Goal: Task Accomplishment & Management: Use online tool/utility

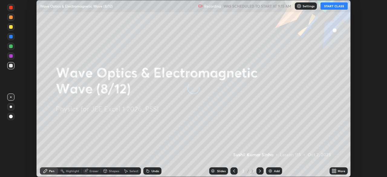
scroll to position [177, 387]
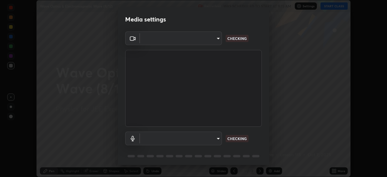
type input "119f56cd3221aa741ff86ef3c15b45e11b875c70691a8bbf6b5e475350e28a87"
click at [205, 136] on body "Erase all Wave Optics & Electromagnetic Wave (8/12) Recording WAS SCHEDULED TO …" at bounding box center [193, 88] width 387 height 177
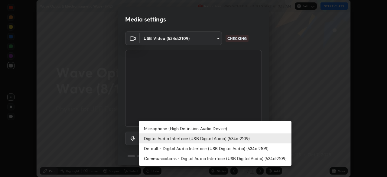
click at [220, 128] on li "Microphone (High Definition Audio Device)" at bounding box center [215, 128] width 153 height 10
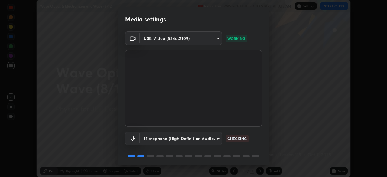
click at [204, 137] on body "Erase all Wave Optics & Electromagnetic Wave (8/12) Recording WAS SCHEDULED TO …" at bounding box center [193, 88] width 387 height 177
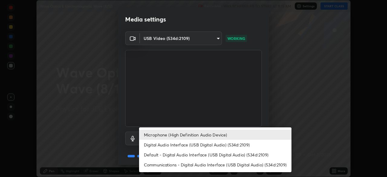
click at [212, 146] on li "Digital Audio Interface (USB Digital Audio) (534d:2109)" at bounding box center [215, 145] width 153 height 10
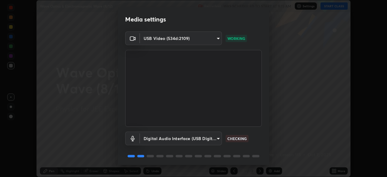
type input "c646bd0a84963ef75d7e75e16448b8f047285210e5b37cf02f81b0c24ed99837"
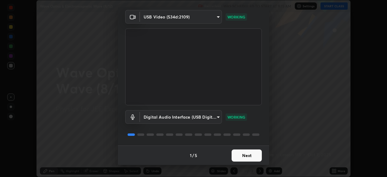
click at [246, 153] on button "Next" at bounding box center [247, 156] width 30 height 12
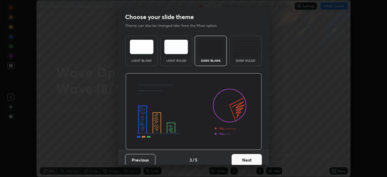
click at [245, 155] on button "Next" at bounding box center [247, 160] width 30 height 12
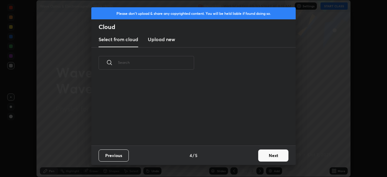
click at [245, 155] on div "Previous 4 / 5 Next" at bounding box center [193, 155] width 205 height 19
click at [279, 156] on button "Next" at bounding box center [273, 156] width 30 height 12
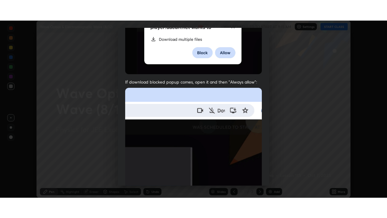
scroll to position [145, 0]
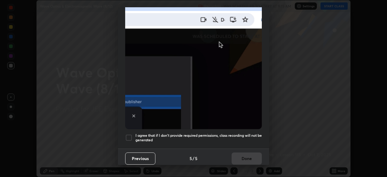
click at [130, 134] on div at bounding box center [128, 137] width 7 height 7
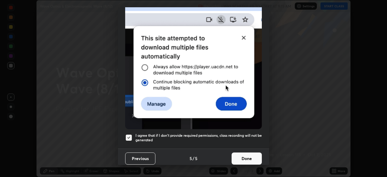
click at [245, 153] on button "Done" at bounding box center [247, 159] width 30 height 12
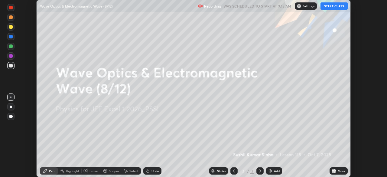
click at [335, 7] on button "START CLASS" at bounding box center [334, 5] width 27 height 7
click at [335, 170] on icon at bounding box center [336, 170] width 2 height 2
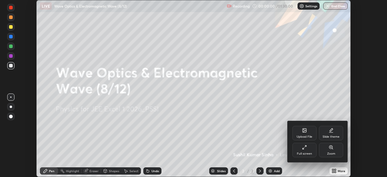
click at [308, 147] on div "Full screen" at bounding box center [305, 150] width 24 height 15
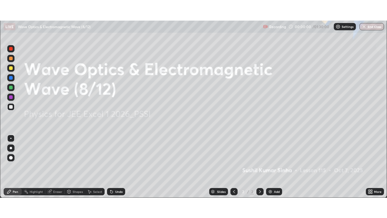
scroll to position [218, 387]
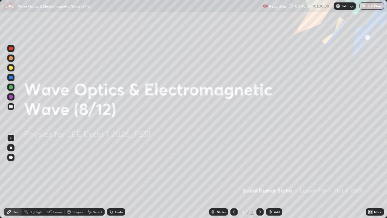
click at [270, 177] on img at bounding box center [270, 211] width 5 height 5
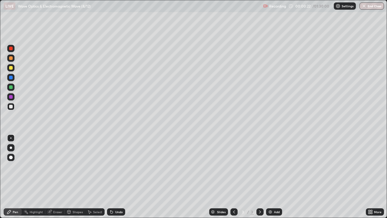
click at [372, 177] on icon at bounding box center [370, 211] width 5 height 5
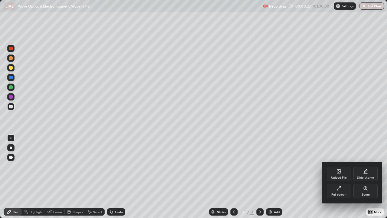
click at [340, 170] on icon at bounding box center [339, 171] width 4 height 4
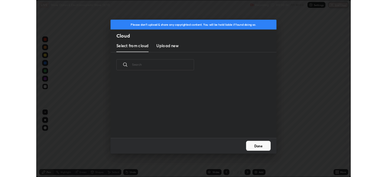
scroll to position [74, 194]
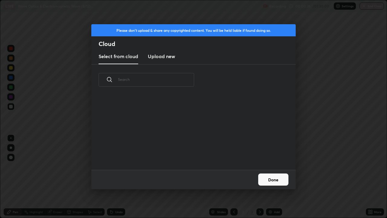
click at [163, 57] on h3 "Upload new" at bounding box center [161, 56] width 27 height 7
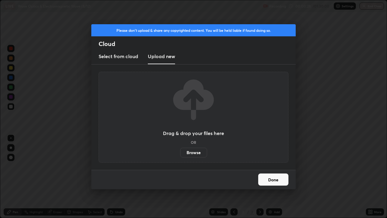
click at [196, 151] on label "Browse" at bounding box center [193, 153] width 27 height 10
click at [180, 151] on input "Browse" at bounding box center [180, 153] width 0 height 10
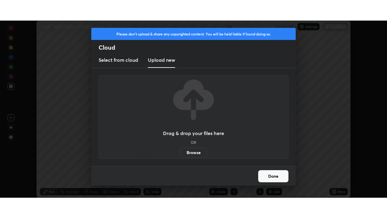
scroll to position [30086, 29876]
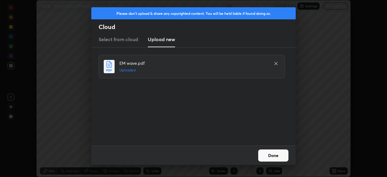
click at [273, 154] on button "Done" at bounding box center [273, 156] width 30 height 12
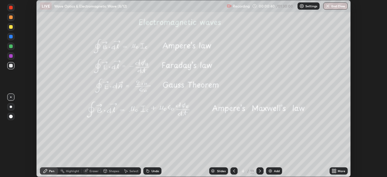
click at [333, 170] on icon at bounding box center [334, 170] width 2 height 2
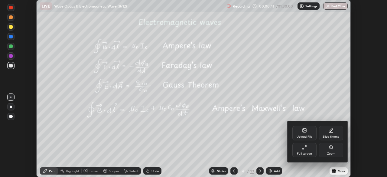
click at [310, 147] on div "Full screen" at bounding box center [305, 150] width 24 height 15
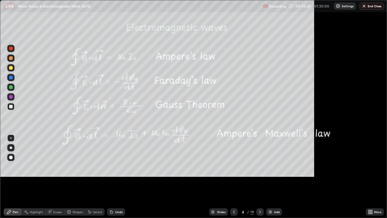
scroll to position [218, 387]
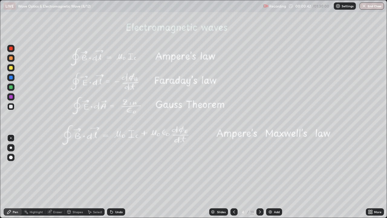
click at [260, 177] on icon at bounding box center [260, 211] width 5 height 5
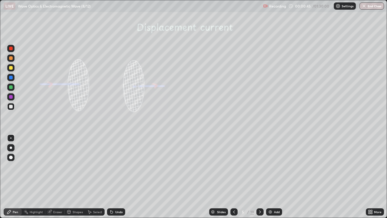
click at [260, 177] on icon at bounding box center [260, 211] width 2 height 3
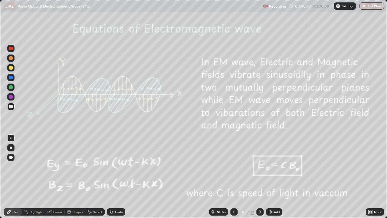
click at [259, 177] on icon at bounding box center [260, 211] width 2 height 3
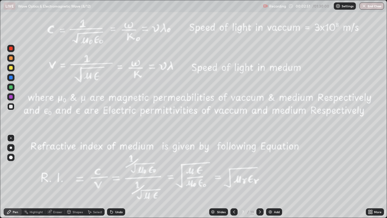
click at [233, 177] on icon at bounding box center [234, 211] width 5 height 5
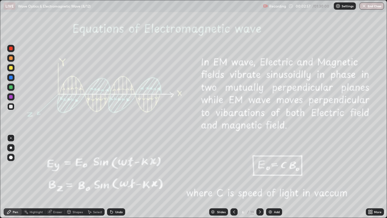
click at [233, 177] on icon at bounding box center [234, 211] width 5 height 5
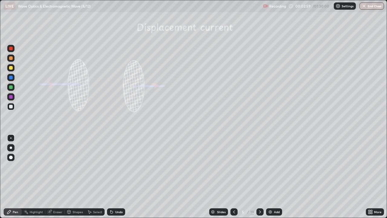
click at [234, 177] on icon at bounding box center [234, 211] width 5 height 5
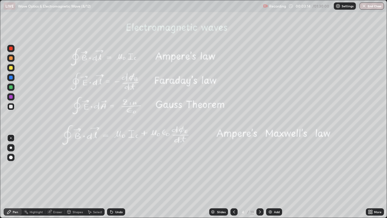
click at [11, 68] on div at bounding box center [11, 68] width 4 height 4
click at [13, 87] on div at bounding box center [10, 87] width 7 height 7
click at [98, 177] on div "Select" at bounding box center [97, 211] width 9 height 3
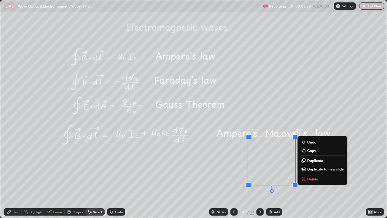
click at [317, 177] on p "Delete" at bounding box center [312, 178] width 11 height 5
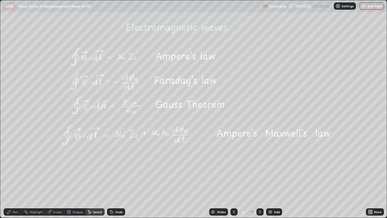
click at [17, 177] on div "Pen" at bounding box center [13, 211] width 18 height 7
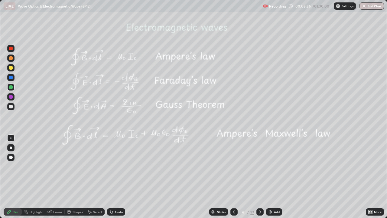
click at [11, 68] on div at bounding box center [11, 68] width 4 height 4
click at [10, 68] on div at bounding box center [11, 68] width 4 height 4
click at [12, 107] on div at bounding box center [11, 107] width 4 height 4
click at [116, 177] on div "Undo" at bounding box center [119, 211] width 8 height 3
click at [80, 177] on div "Shapes" at bounding box center [78, 211] width 10 height 3
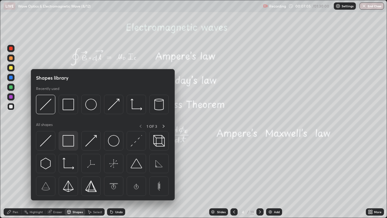
click at [73, 141] on img at bounding box center [69, 141] width 12 height 12
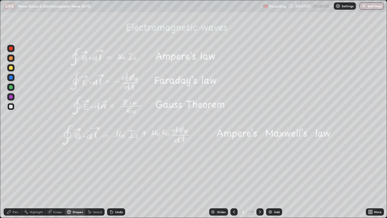
click at [12, 97] on div at bounding box center [11, 97] width 4 height 4
click at [11, 50] on div at bounding box center [11, 49] width 4 height 4
click at [15, 177] on div "Pen" at bounding box center [15, 211] width 5 height 3
click at [117, 177] on div "Undo" at bounding box center [116, 211] width 18 height 7
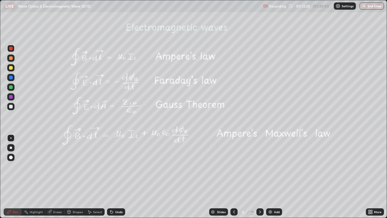
click at [258, 177] on icon at bounding box center [260, 211] width 5 height 5
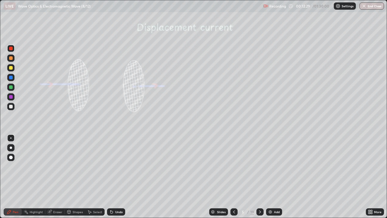
click at [12, 68] on div at bounding box center [11, 68] width 4 height 4
click at [11, 79] on div at bounding box center [11, 78] width 4 height 4
click at [74, 177] on div "Shapes" at bounding box center [78, 211] width 10 height 3
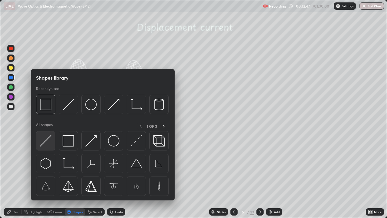
click at [45, 143] on img at bounding box center [46, 141] width 12 height 12
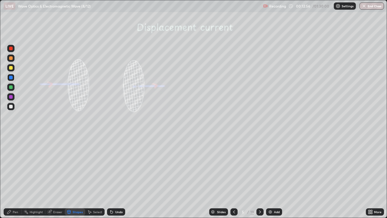
click at [115, 177] on div "Undo" at bounding box center [119, 211] width 8 height 3
click at [13, 177] on div "Pen" at bounding box center [15, 211] width 5 height 3
click at [10, 107] on div at bounding box center [11, 107] width 4 height 4
click at [9, 48] on div at bounding box center [11, 49] width 4 height 4
click at [11, 87] on div at bounding box center [11, 87] width 4 height 4
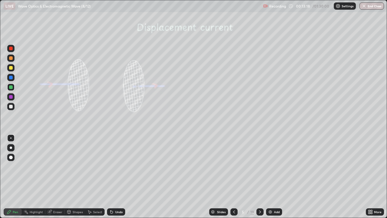
click at [11, 87] on div at bounding box center [11, 87] width 4 height 4
click at [11, 96] on div at bounding box center [11, 97] width 4 height 4
click at [111, 177] on div "Undo" at bounding box center [116, 211] width 18 height 7
click at [113, 177] on icon at bounding box center [111, 211] width 5 height 5
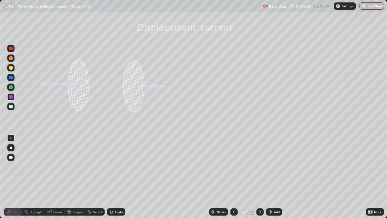
click at [115, 177] on div "Undo" at bounding box center [119, 211] width 8 height 3
click at [10, 68] on div at bounding box center [11, 68] width 4 height 4
click at [110, 177] on icon at bounding box center [111, 212] width 2 height 2
click at [233, 177] on icon at bounding box center [234, 211] width 5 height 5
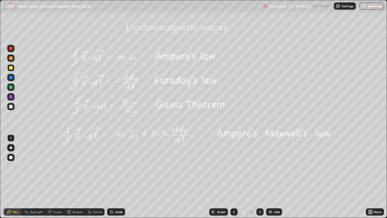
click at [259, 177] on icon at bounding box center [260, 211] width 5 height 5
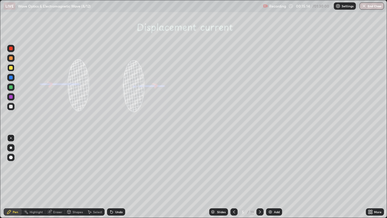
click at [11, 97] on div at bounding box center [11, 97] width 4 height 4
click at [119, 177] on div "Undo" at bounding box center [119, 211] width 8 height 3
click at [120, 177] on div "Undo" at bounding box center [119, 211] width 8 height 3
click at [121, 177] on div "Undo" at bounding box center [119, 211] width 8 height 3
click at [12, 68] on div at bounding box center [11, 68] width 4 height 4
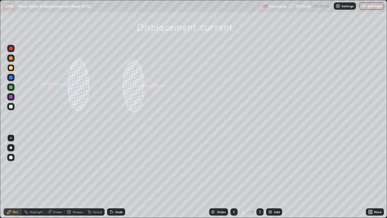
click at [233, 177] on icon at bounding box center [234, 211] width 5 height 5
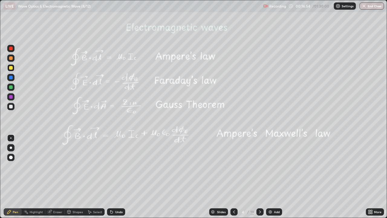
click at [115, 177] on div "Undo" at bounding box center [116, 211] width 18 height 7
click at [116, 177] on div "Undo" at bounding box center [119, 211] width 8 height 3
click at [117, 177] on div "Undo" at bounding box center [119, 211] width 8 height 3
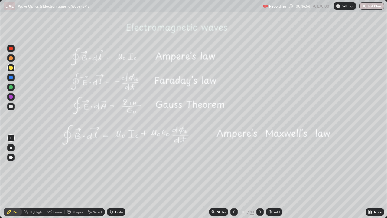
click at [259, 177] on icon at bounding box center [260, 211] width 5 height 5
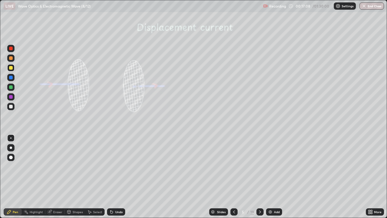
click at [60, 177] on div "Eraser" at bounding box center [57, 211] width 9 height 3
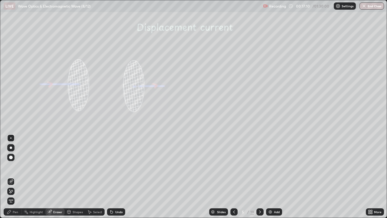
click at [13, 177] on div "Pen" at bounding box center [15, 211] width 5 height 3
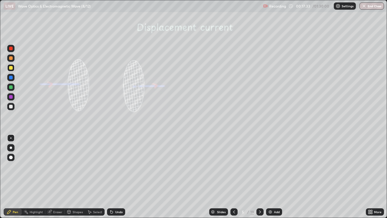
click at [12, 87] on div at bounding box center [11, 87] width 4 height 4
click at [14, 68] on div at bounding box center [10, 67] width 7 height 7
click at [12, 97] on div at bounding box center [11, 97] width 4 height 4
click at [12, 69] on div at bounding box center [11, 68] width 4 height 4
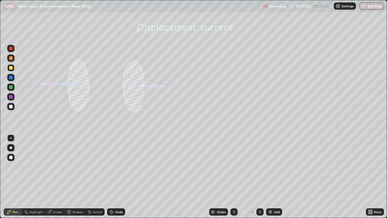
click at [113, 177] on div "Undo" at bounding box center [116, 211] width 18 height 7
click at [12, 96] on div at bounding box center [11, 97] width 4 height 4
click at [116, 177] on div "Undo" at bounding box center [119, 211] width 8 height 3
click at [117, 177] on div "Undo" at bounding box center [119, 211] width 8 height 3
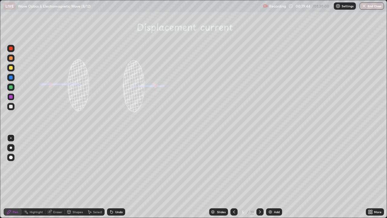
click at [117, 177] on div "Undo" at bounding box center [119, 211] width 8 height 3
click at [9, 49] on div at bounding box center [11, 49] width 4 height 4
click at [117, 177] on div "Undo" at bounding box center [116, 211] width 18 height 7
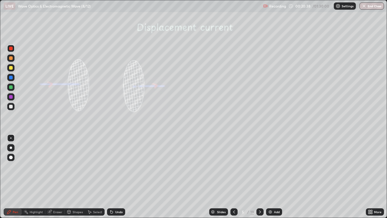
click at [116, 177] on div "Undo" at bounding box center [119, 211] width 8 height 3
click at [115, 177] on div "Undo" at bounding box center [119, 211] width 8 height 3
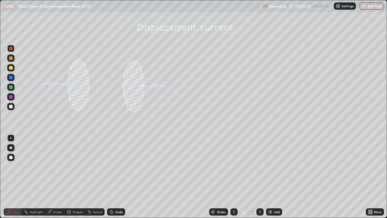
click at [115, 177] on div "Undo" at bounding box center [119, 211] width 8 height 3
click at [113, 177] on div "Undo" at bounding box center [116, 211] width 18 height 7
click at [77, 177] on div "Shapes" at bounding box center [78, 211] width 10 height 3
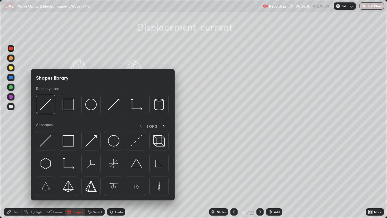
click at [94, 177] on div "Select" at bounding box center [97, 211] width 9 height 3
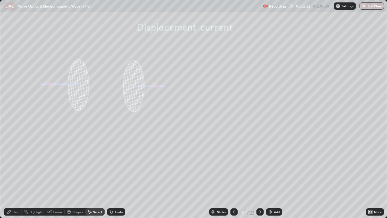
click at [77, 177] on div "Shapes" at bounding box center [78, 211] width 10 height 3
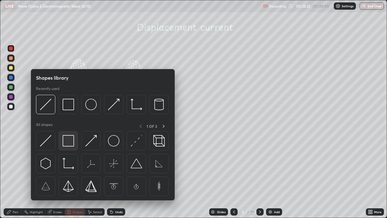
click at [67, 140] on img at bounding box center [69, 141] width 12 height 12
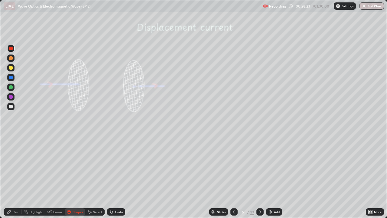
click at [9, 77] on div at bounding box center [11, 78] width 4 height 4
click at [10, 66] on div at bounding box center [11, 68] width 4 height 4
click at [55, 177] on div "Eraser" at bounding box center [57, 211] width 9 height 3
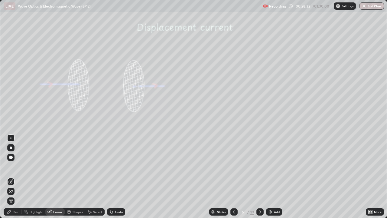
click at [12, 177] on div "Pen" at bounding box center [13, 211] width 18 height 7
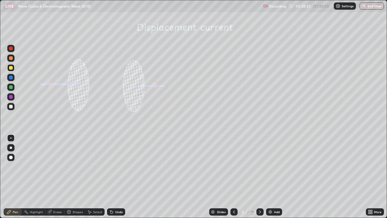
click at [10, 105] on div at bounding box center [11, 107] width 4 height 4
click at [271, 177] on img at bounding box center [270, 211] width 5 height 5
click at [11, 67] on div at bounding box center [11, 68] width 4 height 4
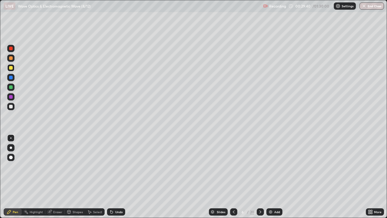
click at [115, 177] on div "Undo" at bounding box center [119, 211] width 8 height 3
click at [116, 177] on div "Undo" at bounding box center [119, 211] width 8 height 3
click at [115, 177] on div "Undo" at bounding box center [119, 211] width 8 height 3
click at [114, 177] on div "Undo" at bounding box center [116, 211] width 18 height 7
click at [113, 177] on div "Undo" at bounding box center [116, 211] width 18 height 7
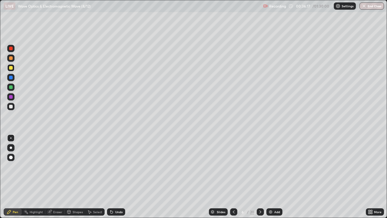
click at [259, 177] on icon at bounding box center [260, 211] width 5 height 5
click at [12, 49] on div at bounding box center [11, 49] width 4 height 4
click at [14, 50] on div at bounding box center [10, 48] width 7 height 7
click at [12, 78] on div at bounding box center [11, 78] width 4 height 4
click at [12, 97] on div at bounding box center [11, 97] width 4 height 4
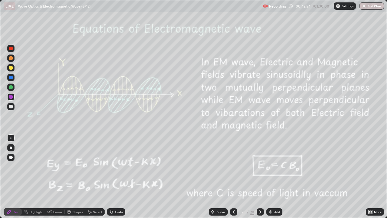
click at [8, 51] on div at bounding box center [10, 48] width 7 height 7
click at [116, 177] on div "Undo" at bounding box center [116, 211] width 18 height 7
click at [114, 177] on div "Undo" at bounding box center [116, 211] width 18 height 7
click at [115, 177] on div "Undo" at bounding box center [119, 211] width 8 height 3
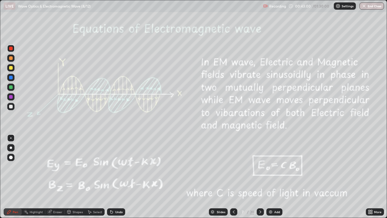
click at [12, 68] on div at bounding box center [11, 68] width 4 height 4
click at [10, 85] on div at bounding box center [11, 87] width 4 height 4
click at [97, 177] on div "Select" at bounding box center [97, 211] width 9 height 3
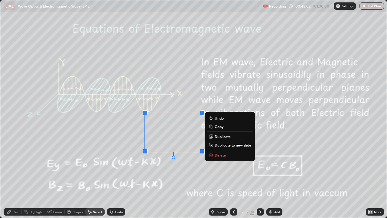
click at [222, 154] on p "Delete" at bounding box center [220, 155] width 11 height 5
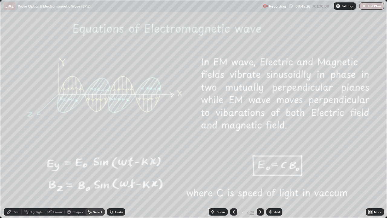
click at [15, 177] on div "Pen" at bounding box center [13, 211] width 18 height 7
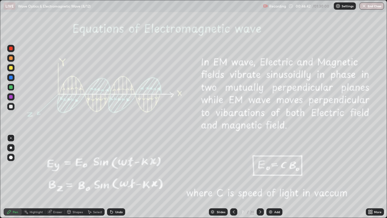
click at [263, 177] on div at bounding box center [260, 211] width 7 height 7
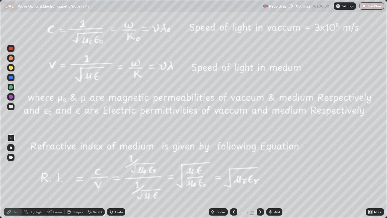
click at [110, 177] on icon at bounding box center [110, 210] width 1 height 1
click at [4, 170] on div "Erase all" at bounding box center [11, 109] width 15 height 194
click at [96, 177] on div "Select" at bounding box center [94, 211] width 19 height 7
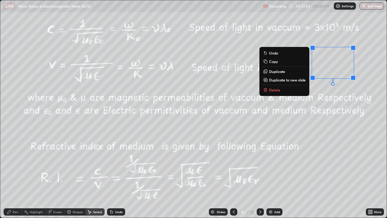
click at [276, 90] on p "Delete" at bounding box center [274, 89] width 11 height 5
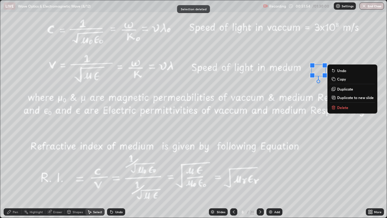
click at [341, 107] on p "Delete" at bounding box center [342, 107] width 11 height 5
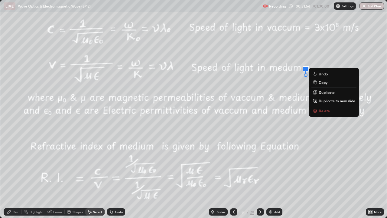
click at [323, 110] on p "Delete" at bounding box center [324, 110] width 11 height 5
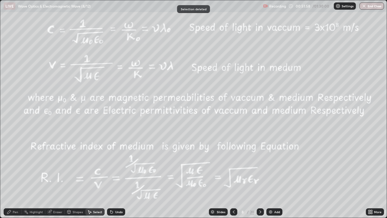
click at [16, 177] on div "Pen" at bounding box center [15, 211] width 5 height 3
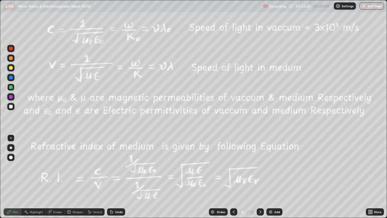
click at [100, 177] on div "Select" at bounding box center [97, 211] width 9 height 3
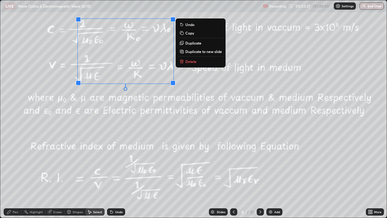
click at [193, 61] on p "Delete" at bounding box center [191, 61] width 11 height 5
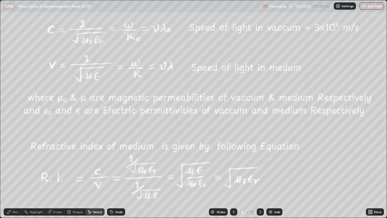
click at [98, 177] on div "Select" at bounding box center [97, 211] width 9 height 3
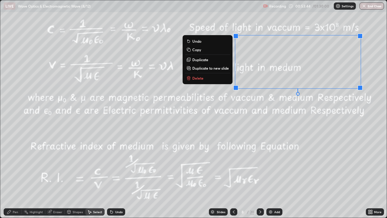
click at [203, 77] on button "Delete" at bounding box center [207, 77] width 45 height 7
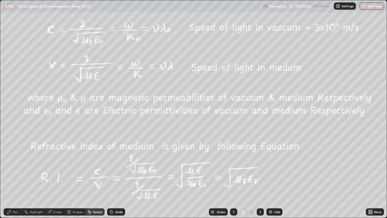
click at [17, 177] on div "Pen" at bounding box center [15, 211] width 5 height 3
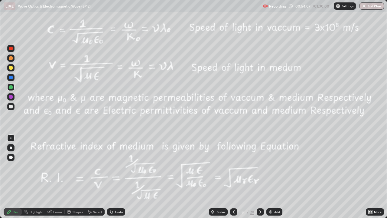
click at [12, 77] on div at bounding box center [11, 78] width 4 height 4
click at [13, 48] on div at bounding box center [10, 48] width 7 height 7
click at [117, 177] on div "Undo" at bounding box center [119, 211] width 8 height 3
click at [118, 177] on div "Undo" at bounding box center [119, 211] width 8 height 3
click at [116, 177] on div "Undo" at bounding box center [119, 211] width 8 height 3
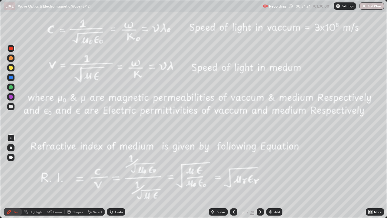
click at [119, 177] on div "Undo" at bounding box center [119, 211] width 8 height 3
click at [11, 49] on div at bounding box center [11, 49] width 4 height 4
click at [260, 177] on icon at bounding box center [260, 211] width 5 height 5
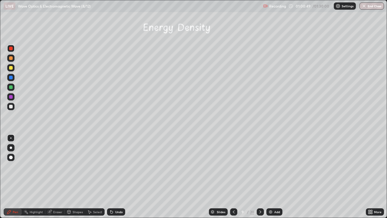
click at [11, 106] on div at bounding box center [11, 107] width 4 height 4
click at [233, 177] on icon at bounding box center [234, 211] width 5 height 5
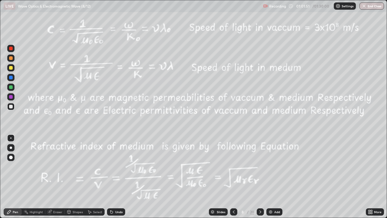
click at [234, 177] on icon at bounding box center [234, 211] width 5 height 5
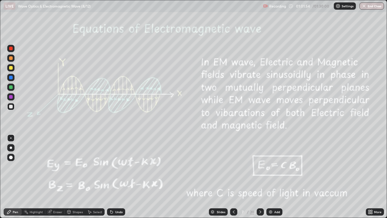
click at [260, 177] on icon at bounding box center [260, 211] width 5 height 5
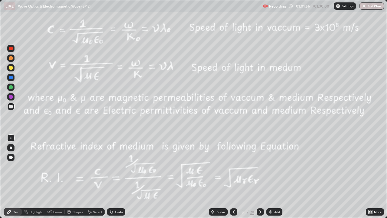
click at [260, 177] on icon at bounding box center [260, 211] width 5 height 5
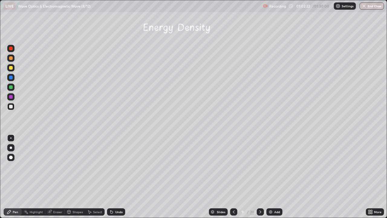
click at [11, 68] on div at bounding box center [11, 68] width 4 height 4
click at [10, 68] on div at bounding box center [11, 68] width 4 height 4
click at [117, 177] on div "Undo" at bounding box center [119, 211] width 8 height 3
click at [115, 177] on div "Undo" at bounding box center [119, 211] width 8 height 3
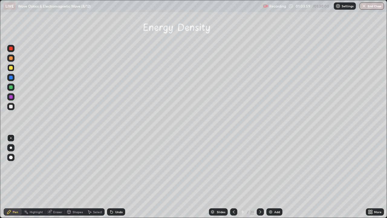
click at [62, 177] on div "Eraser" at bounding box center [57, 211] width 9 height 3
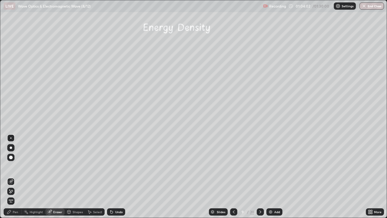
click at [17, 177] on div "Pen" at bounding box center [13, 211] width 18 height 7
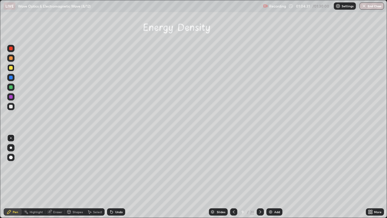
click at [58, 177] on div "Eraser" at bounding box center [57, 211] width 9 height 3
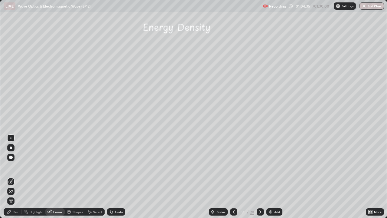
click at [17, 177] on div "Pen" at bounding box center [15, 211] width 5 height 3
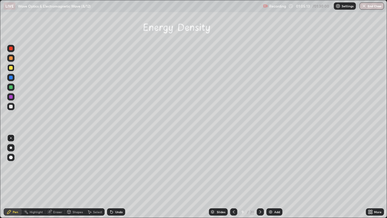
click at [10, 87] on div at bounding box center [11, 87] width 4 height 4
click at [77, 177] on div "Shapes" at bounding box center [78, 211] width 10 height 3
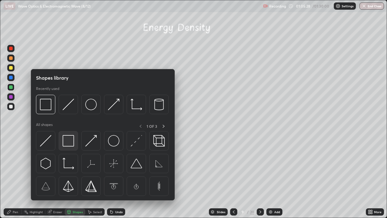
click at [69, 141] on img at bounding box center [69, 141] width 12 height 12
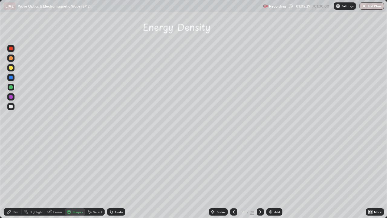
click at [12, 49] on div at bounding box center [11, 49] width 4 height 4
click at [15, 177] on div "Pen" at bounding box center [15, 211] width 5 height 3
click at [268, 177] on img at bounding box center [270, 211] width 5 height 5
click at [12, 68] on div at bounding box center [11, 68] width 4 height 4
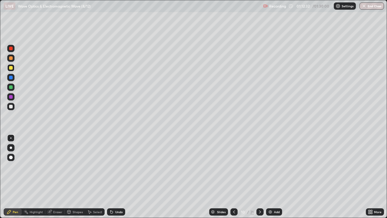
click at [118, 177] on div "Undo" at bounding box center [119, 211] width 8 height 3
click at [117, 177] on div "Undo" at bounding box center [119, 211] width 8 height 3
click at [116, 177] on div "Undo" at bounding box center [119, 211] width 8 height 3
click at [115, 177] on div "Undo" at bounding box center [119, 211] width 8 height 3
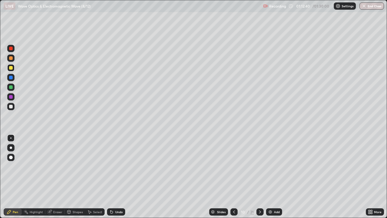
click at [13, 96] on div at bounding box center [10, 96] width 7 height 7
click at [11, 69] on div at bounding box center [11, 68] width 4 height 4
click at [233, 177] on icon at bounding box center [234, 211] width 5 height 5
click at [259, 177] on icon at bounding box center [260, 211] width 5 height 5
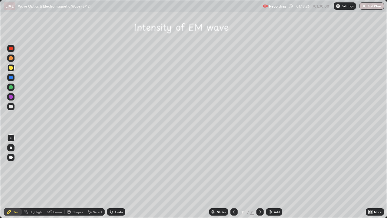
click at [80, 177] on div "Shapes" at bounding box center [78, 211] width 10 height 3
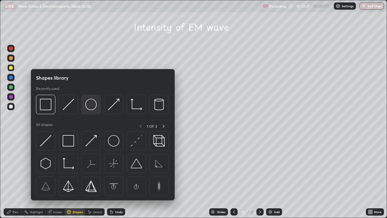
click at [92, 105] on img at bounding box center [91, 105] width 12 height 12
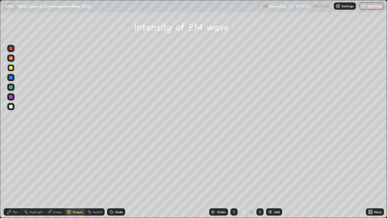
click at [80, 177] on div "Shapes" at bounding box center [78, 211] width 10 height 3
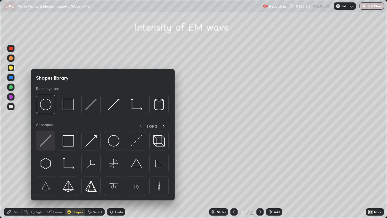
click at [49, 141] on img at bounding box center [46, 141] width 12 height 12
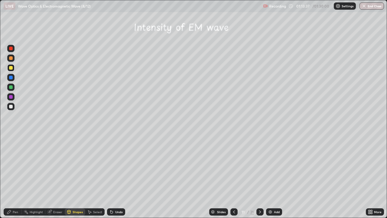
click at [77, 177] on div "Shapes" at bounding box center [75, 211] width 21 height 7
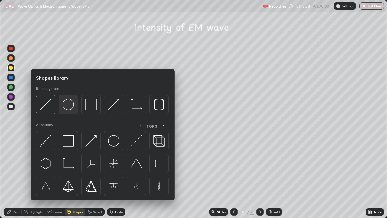
click at [68, 106] on img at bounding box center [69, 105] width 12 height 12
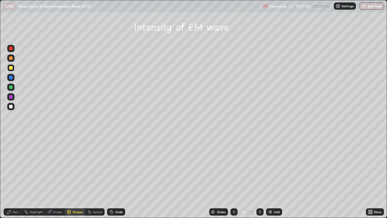
click at [116, 177] on div "Undo" at bounding box center [119, 211] width 8 height 3
click at [118, 177] on div "Undo" at bounding box center [119, 211] width 8 height 3
click at [78, 177] on div "Shapes" at bounding box center [78, 211] width 10 height 3
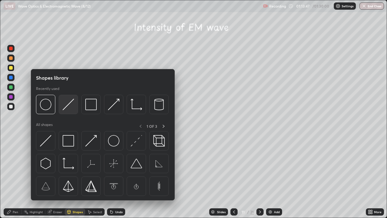
click at [70, 105] on img at bounding box center [69, 105] width 12 height 12
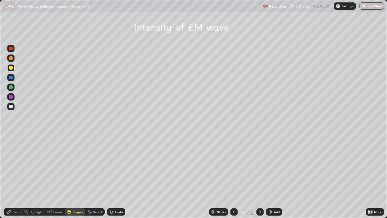
click at [80, 177] on div "Shapes" at bounding box center [75, 211] width 21 height 7
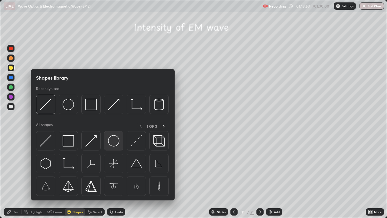
click at [113, 139] on img at bounding box center [114, 141] width 12 height 12
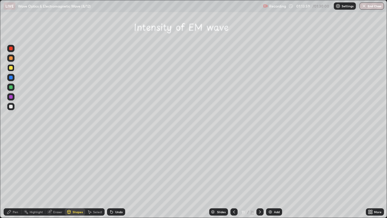
click at [97, 177] on div "Select" at bounding box center [97, 211] width 9 height 3
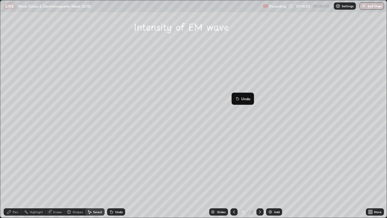
click at [208, 132] on div "0 ° Undo Copy Duplicate Duplicate to new slide Delete" at bounding box center [193, 108] width 387 height 217
click at [19, 177] on div "Pen" at bounding box center [13, 211] width 18 height 7
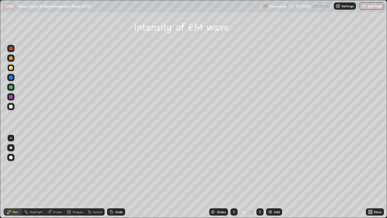
click at [10, 88] on div at bounding box center [11, 87] width 4 height 4
click at [75, 177] on div "Shapes" at bounding box center [78, 211] width 10 height 3
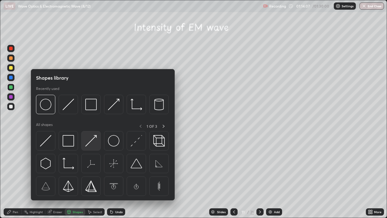
click at [90, 140] on img at bounding box center [91, 141] width 12 height 12
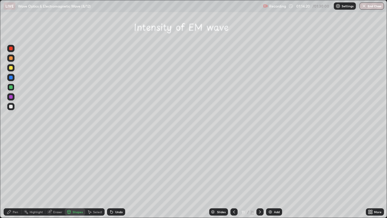
click at [18, 177] on div "Pen" at bounding box center [13, 211] width 18 height 7
click at [12, 97] on div at bounding box center [11, 97] width 4 height 4
click at [13, 107] on div at bounding box center [10, 106] width 7 height 7
click at [13, 87] on div at bounding box center [10, 87] width 7 height 7
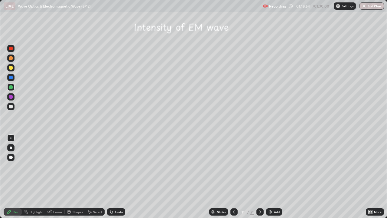
click at [12, 107] on div at bounding box center [11, 107] width 4 height 4
click at [79, 177] on div "Shapes" at bounding box center [78, 211] width 10 height 3
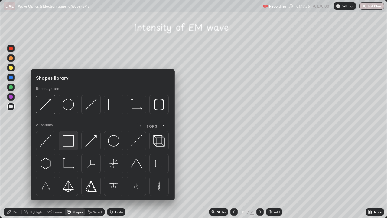
click at [71, 140] on img at bounding box center [69, 141] width 12 height 12
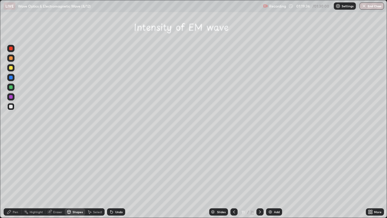
click at [12, 48] on div at bounding box center [11, 49] width 4 height 4
click at [11, 50] on div at bounding box center [11, 49] width 4 height 4
click at [115, 177] on div "Undo" at bounding box center [119, 211] width 8 height 3
click at [17, 177] on div "Pen" at bounding box center [13, 211] width 18 height 7
click at [373, 6] on button "End Class" at bounding box center [372, 5] width 25 height 7
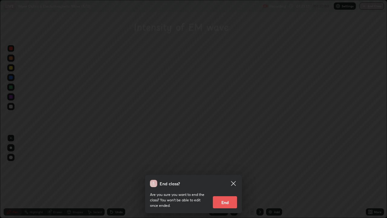
click at [228, 177] on button "End" at bounding box center [225, 202] width 24 height 12
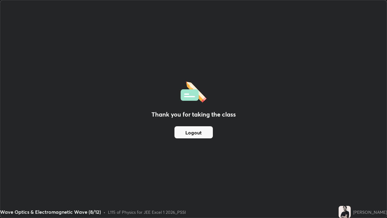
click at [205, 132] on button "Logout" at bounding box center [194, 132] width 38 height 12
click at [202, 133] on button "Logout" at bounding box center [194, 132] width 38 height 12
